Goal: Subscribe to service/newsletter

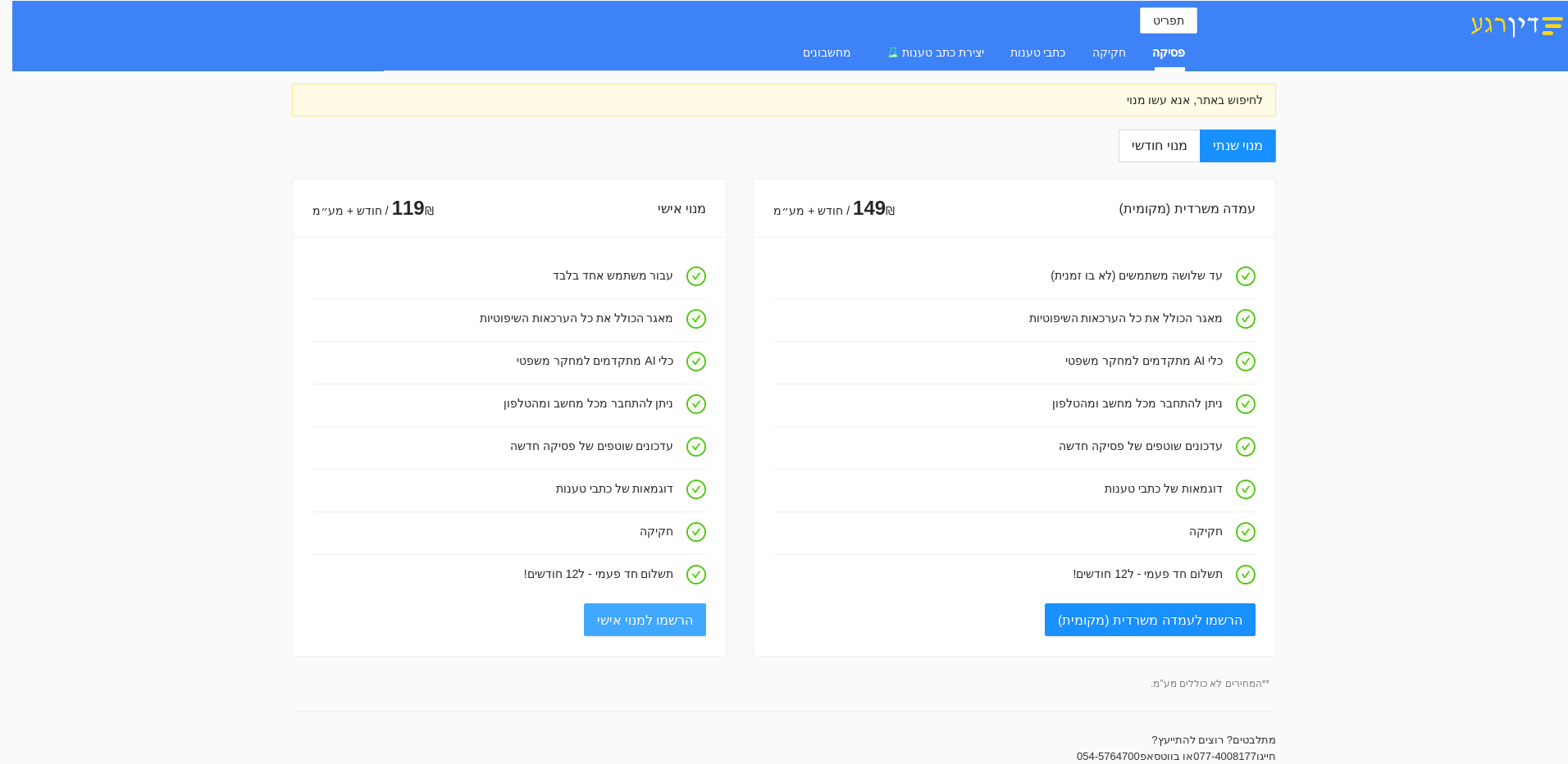
click at [670, 618] on span "הרשמו למנוי אישי" at bounding box center [645, 620] width 96 height 21
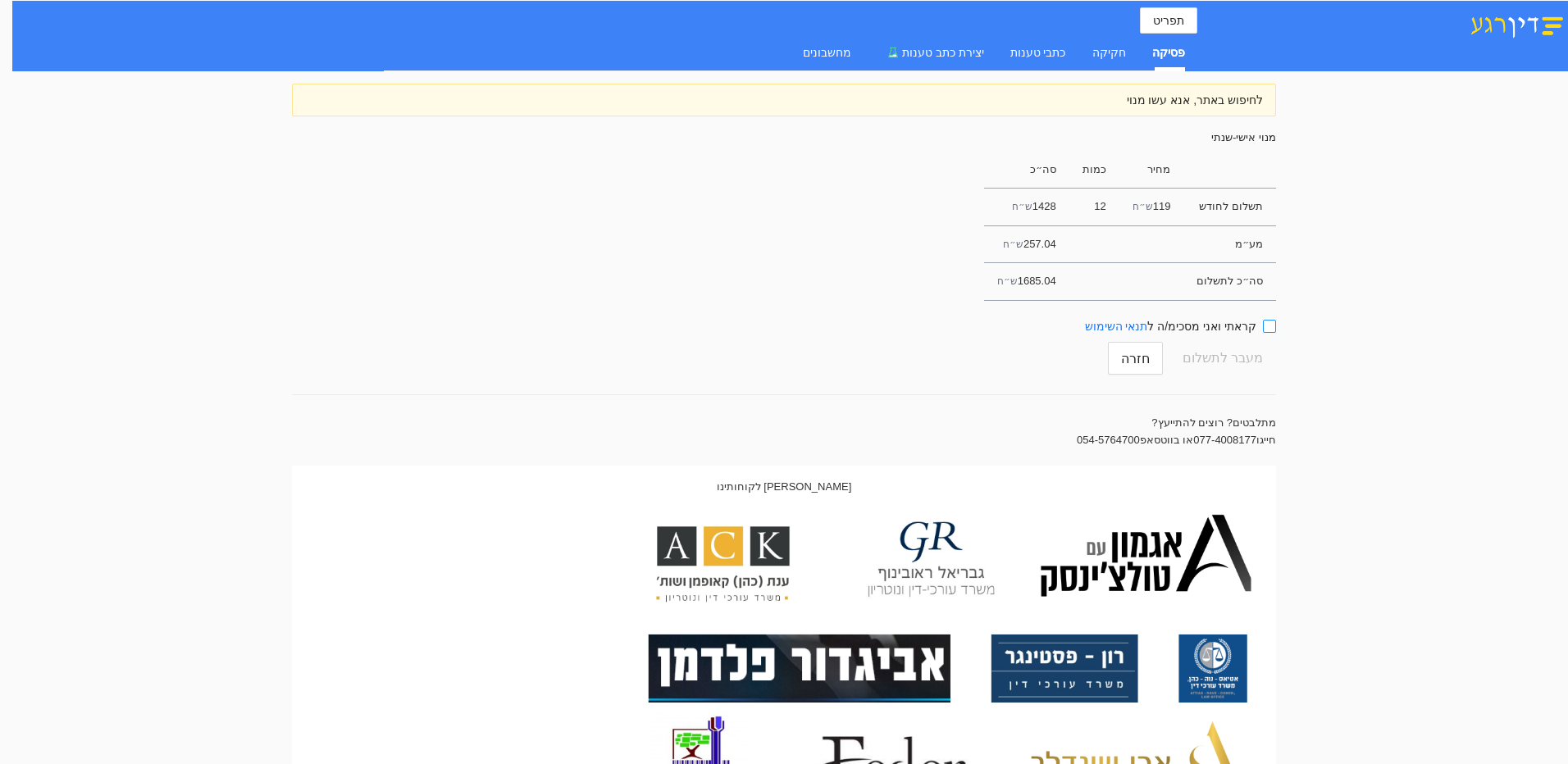
click at [1276, 324] on input "קראתי ואני מסכימ/ה ל תנאי השימוש" at bounding box center [1270, 327] width 13 height 13
checkbox input "true"
click at [1107, 52] on div "חקיקה" at bounding box center [1109, 52] width 33 height 18
click at [1169, 47] on div "פסיקה" at bounding box center [1168, 52] width 32 height 18
click at [1101, 51] on div "חקיקה" at bounding box center [1109, 52] width 33 height 18
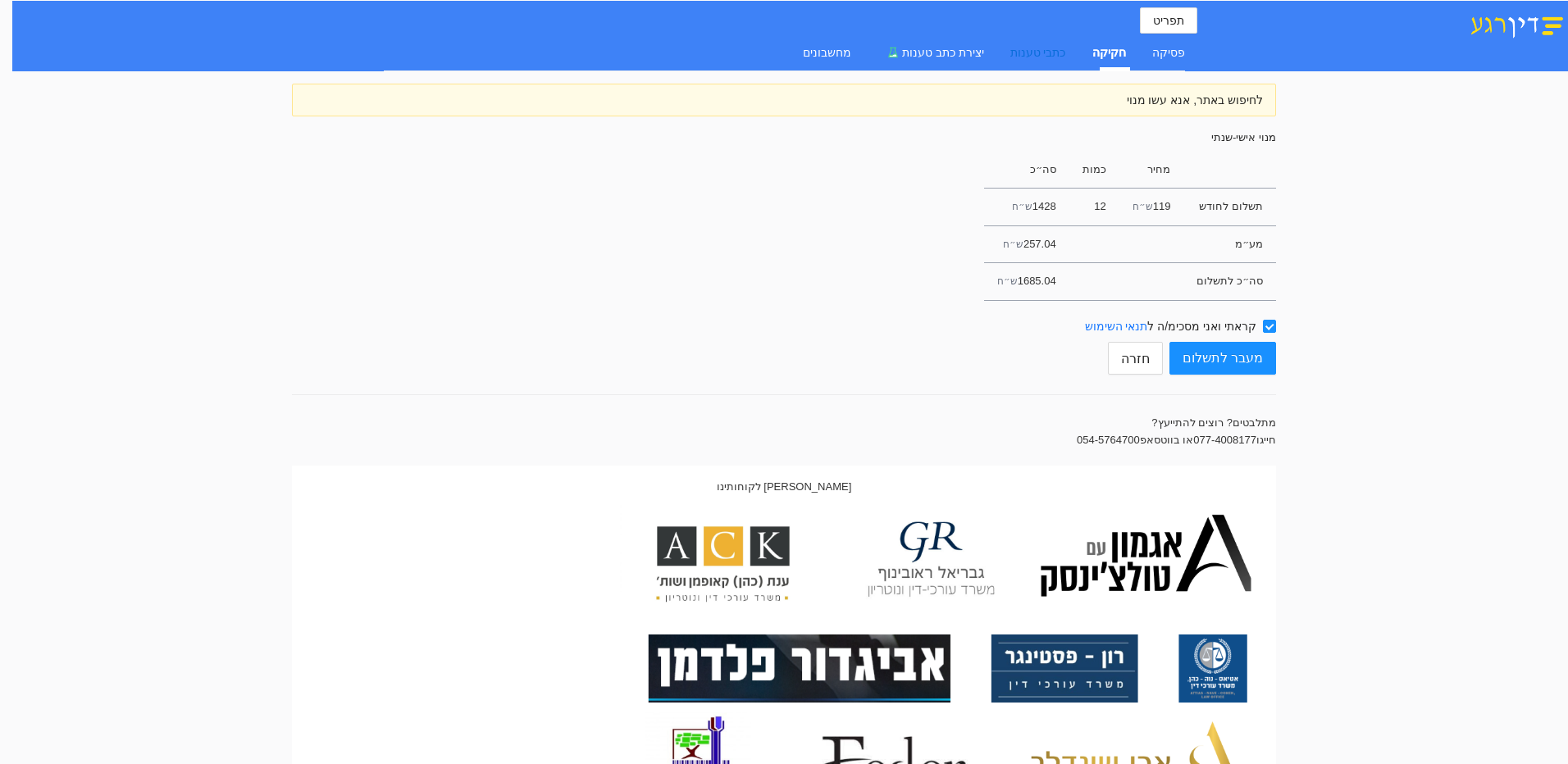
click at [1054, 51] on div "כתבי טענות" at bounding box center [1038, 52] width 56 height 18
click at [1120, 51] on div "חקיקה" at bounding box center [1109, 52] width 33 height 18
click at [1169, 50] on div "פסיקה" at bounding box center [1168, 52] width 32 height 18
click at [1232, 356] on span "מעבר לתשלום" at bounding box center [1222, 357] width 81 height 31
